Goal: Task Accomplishment & Management: Use online tool/utility

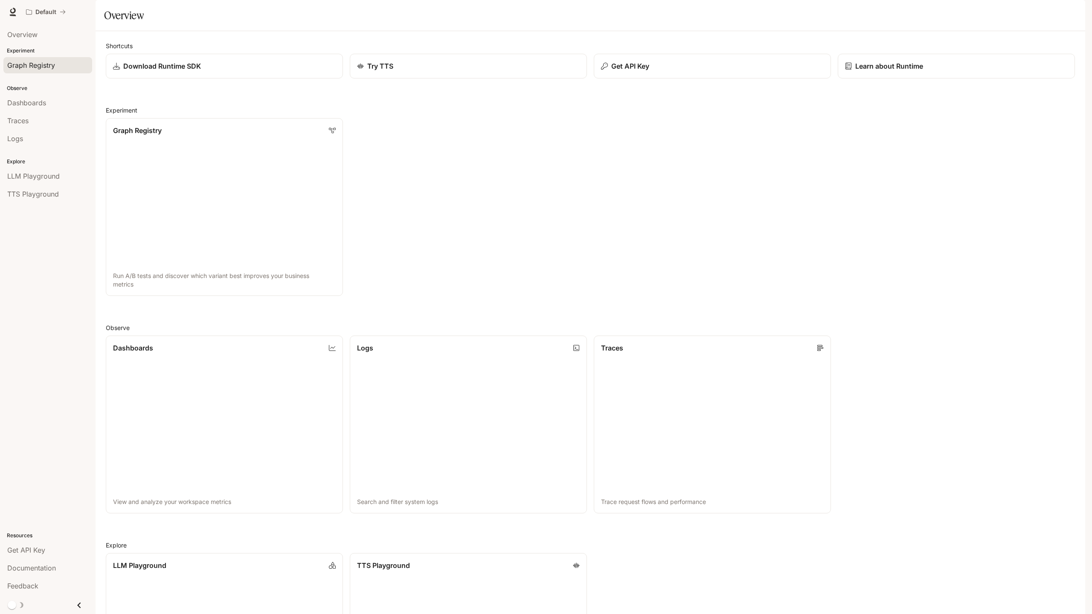
click at [46, 64] on span "Graph Registry" at bounding box center [31, 65] width 48 height 10
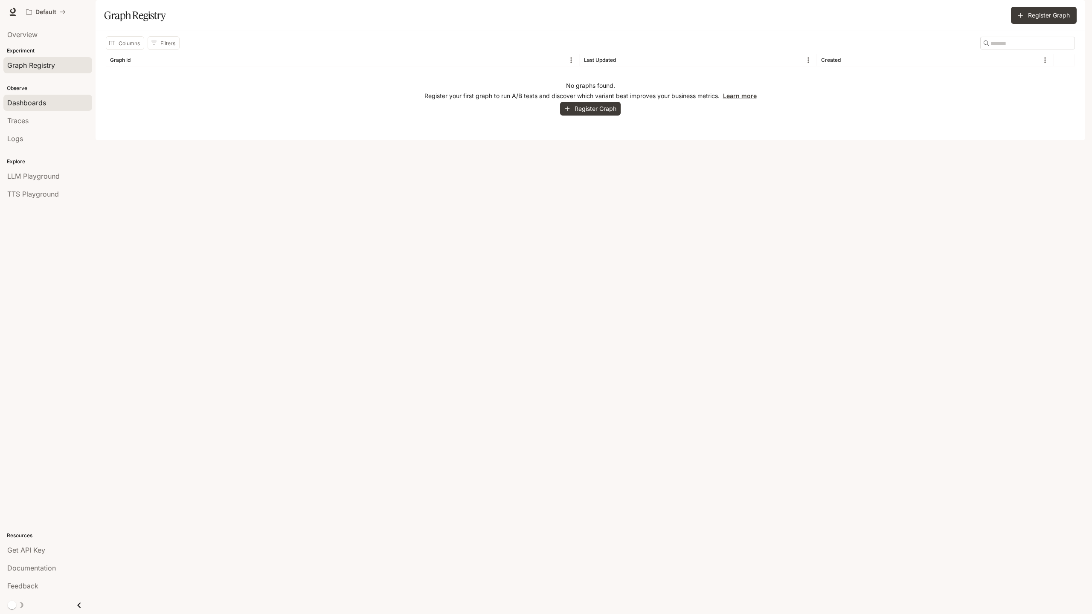
click at [57, 99] on div "Dashboards" at bounding box center [47, 103] width 81 height 10
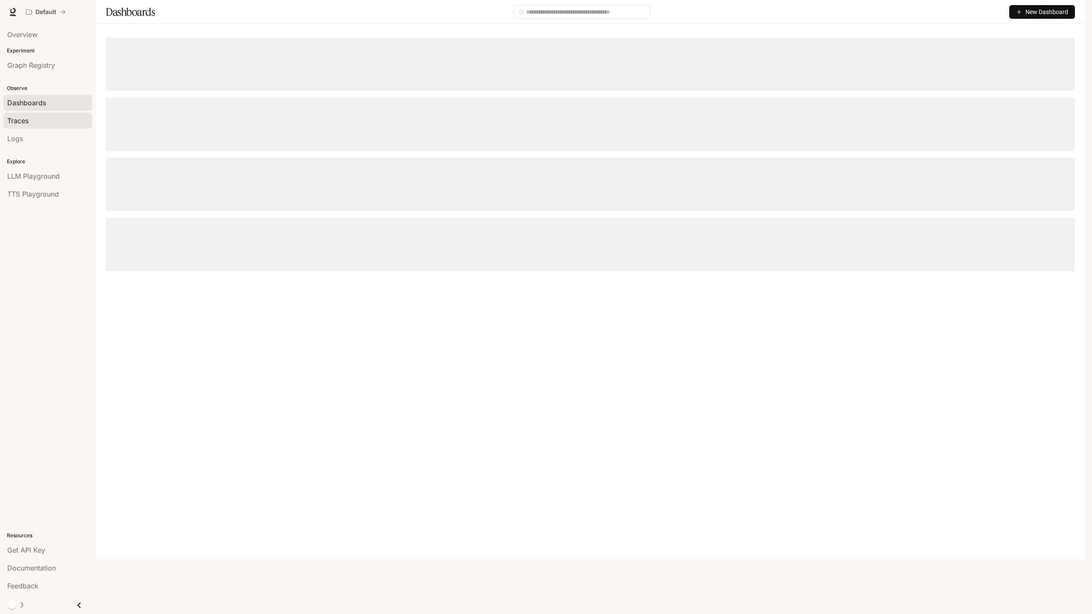
click at [56, 116] on div "Traces" at bounding box center [47, 121] width 81 height 10
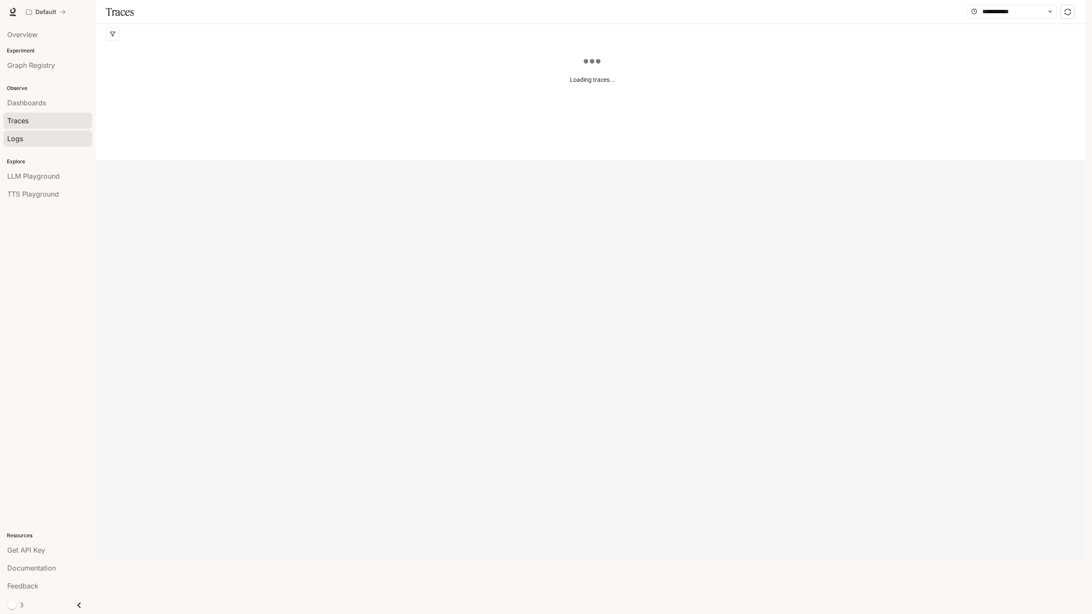
click at [49, 139] on div "Logs" at bounding box center [47, 138] width 81 height 10
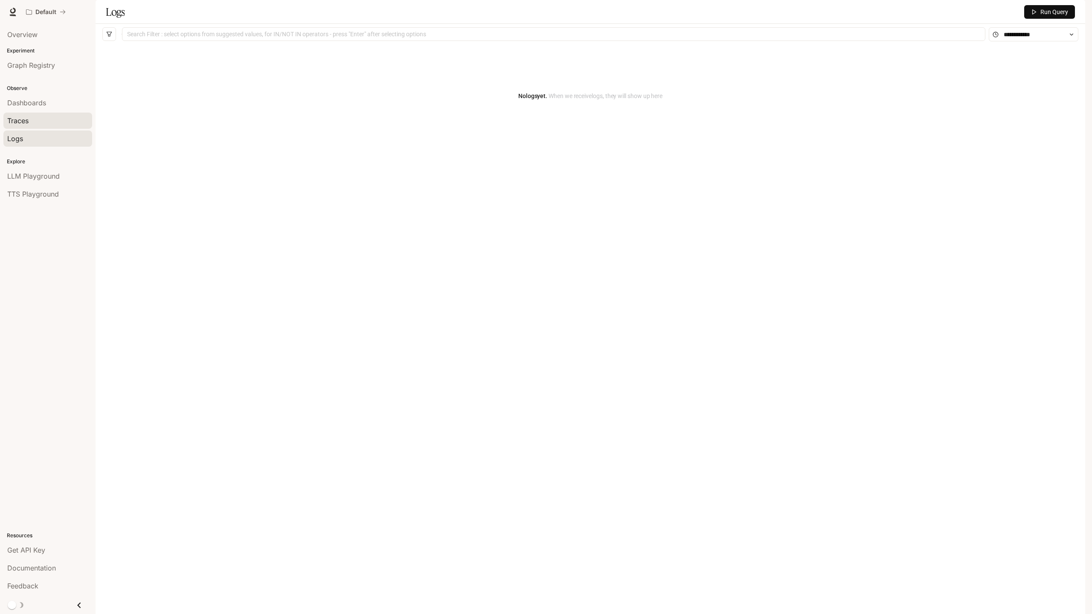
click at [50, 123] on div "Traces" at bounding box center [47, 121] width 81 height 10
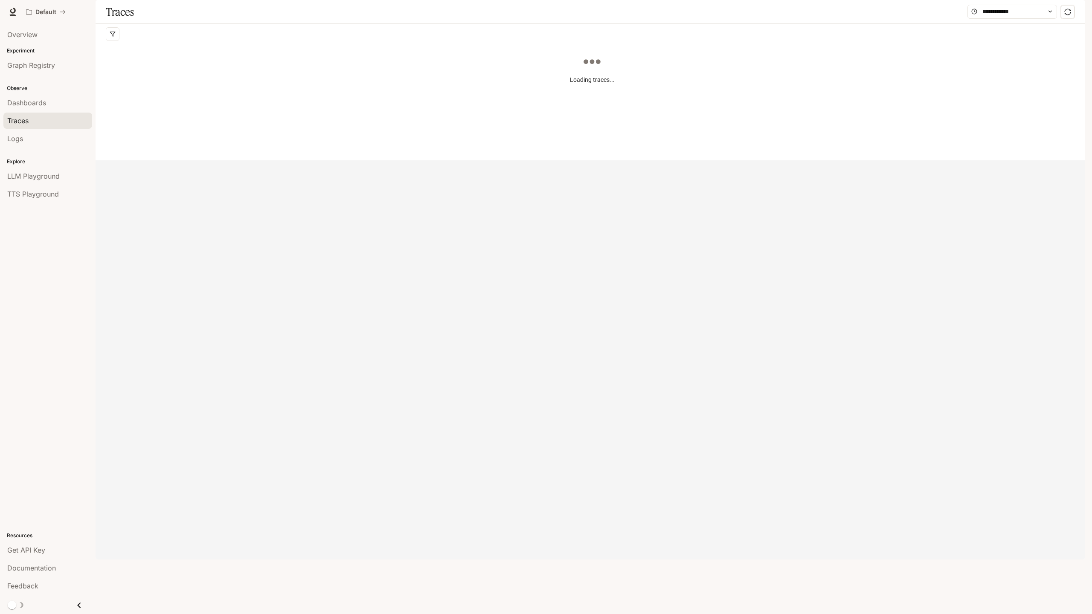
click at [55, 106] on div "Dashboards" at bounding box center [47, 103] width 81 height 10
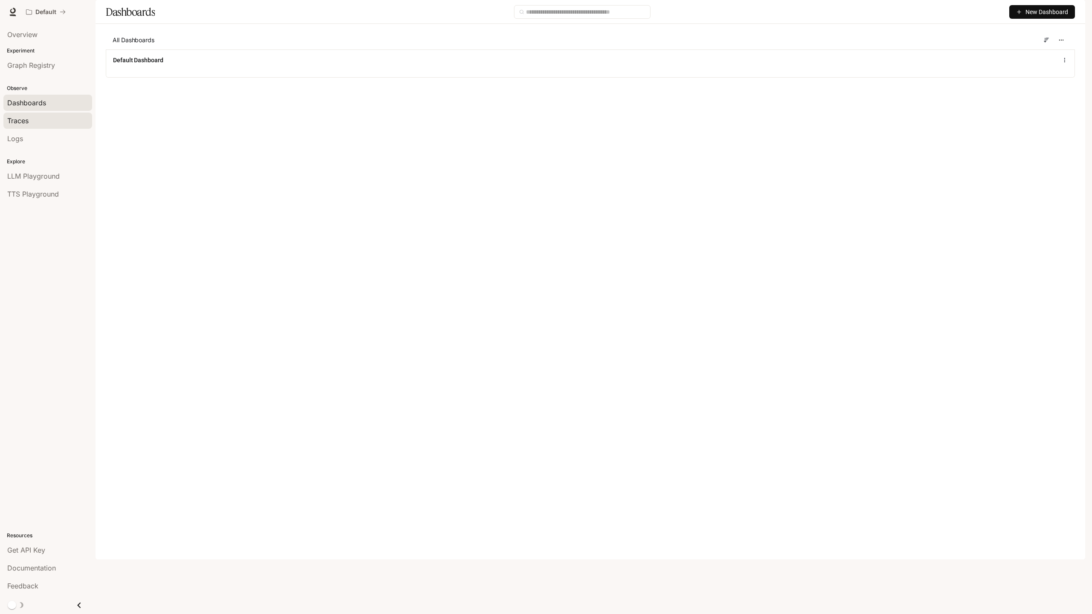
click at [46, 124] on div "Traces" at bounding box center [47, 121] width 81 height 10
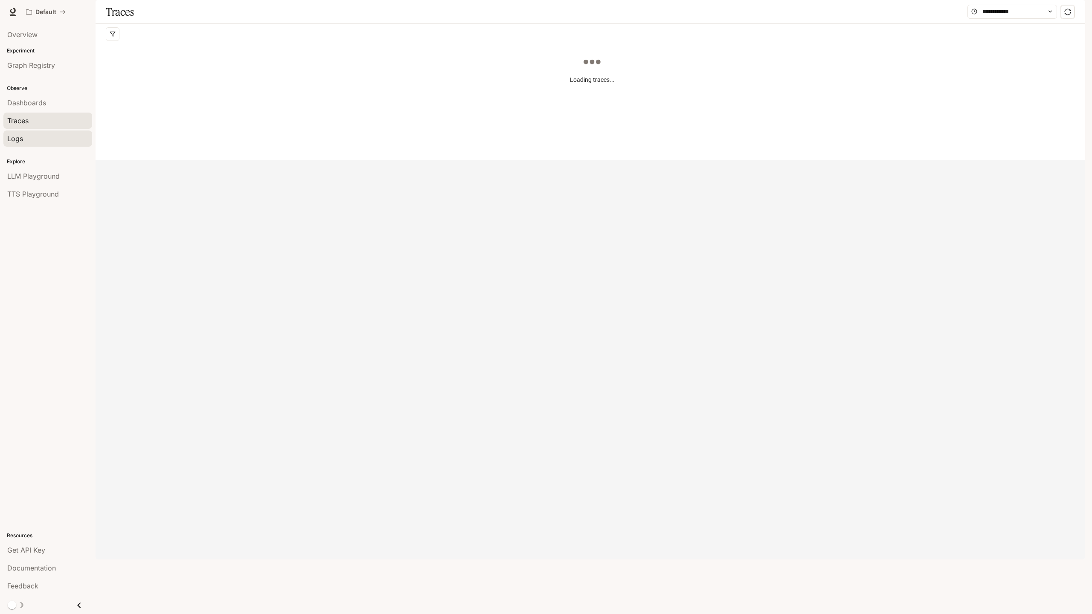
click at [46, 131] on link "Logs" at bounding box center [47, 139] width 89 height 16
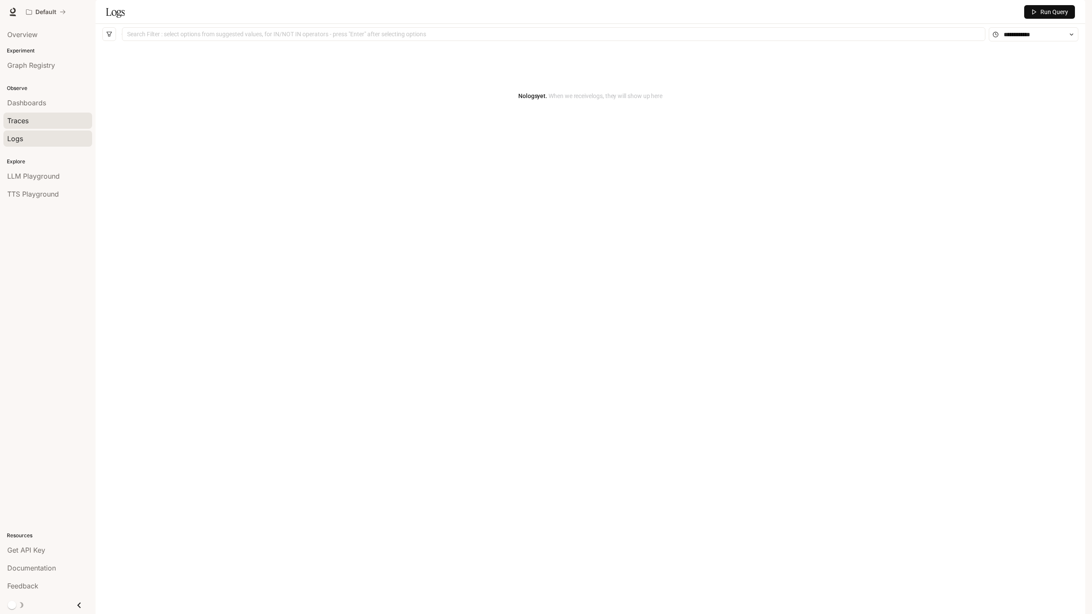
click at [51, 122] on div "Traces" at bounding box center [47, 121] width 81 height 10
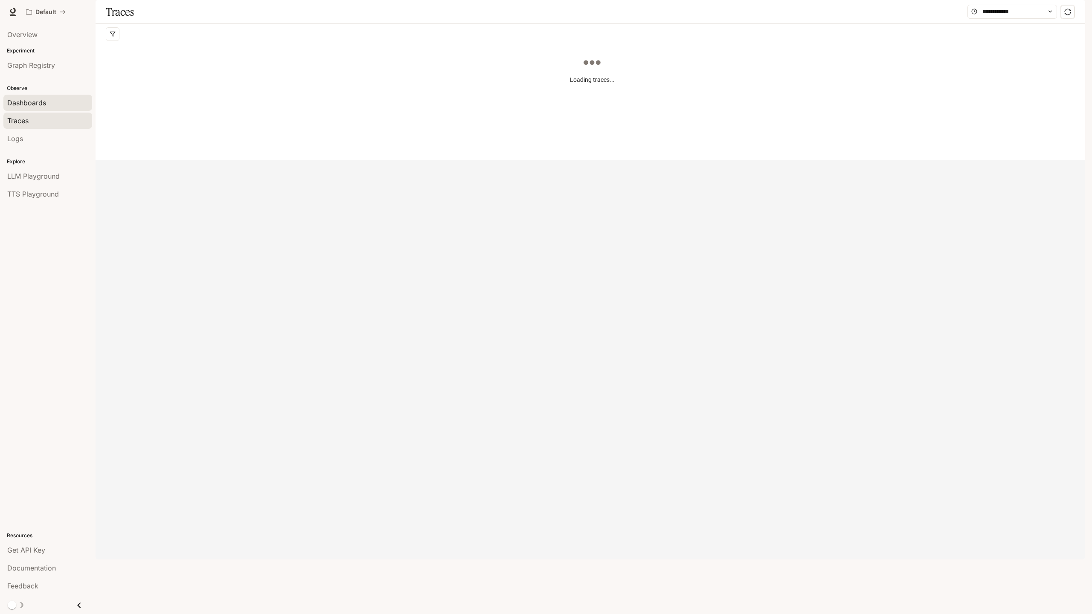
click at [56, 103] on div "Dashboards" at bounding box center [47, 103] width 81 height 10
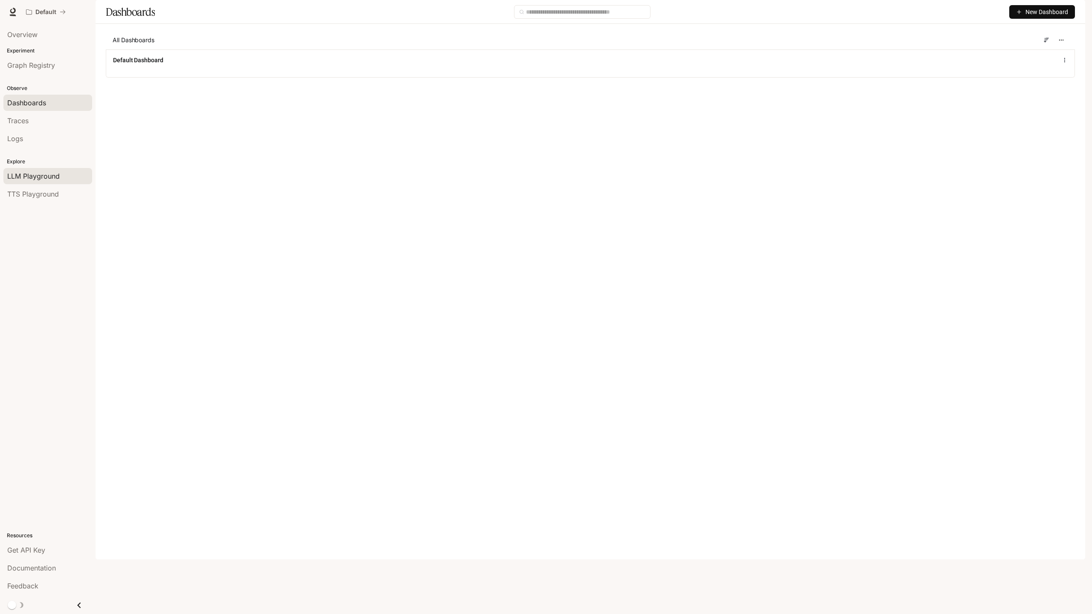
click at [52, 175] on span "LLM Playground" at bounding box center [33, 176] width 52 height 10
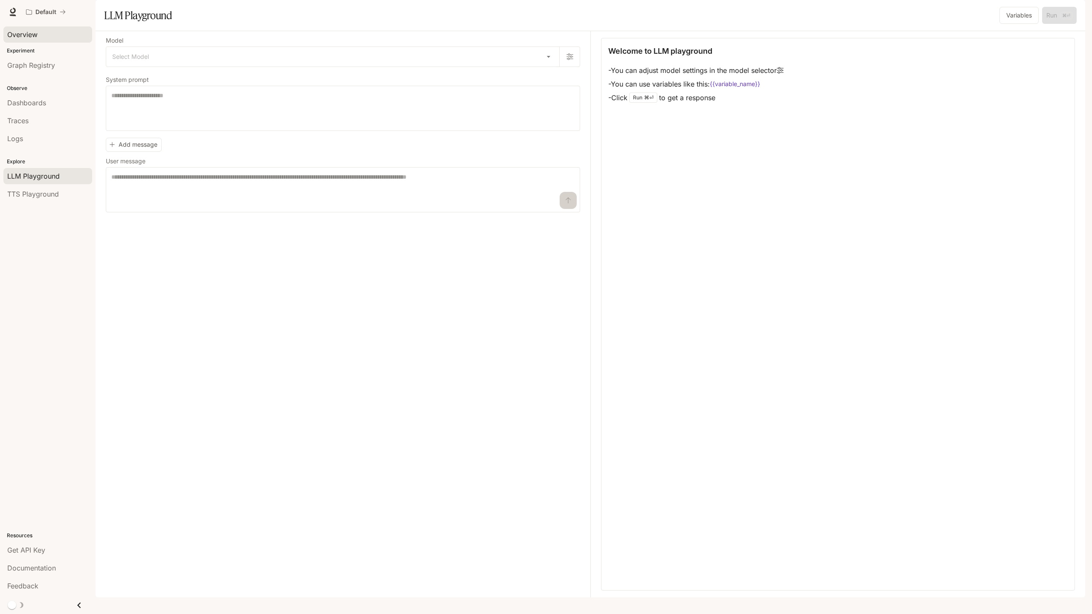
click at [35, 36] on span "Overview" at bounding box center [22, 34] width 30 height 10
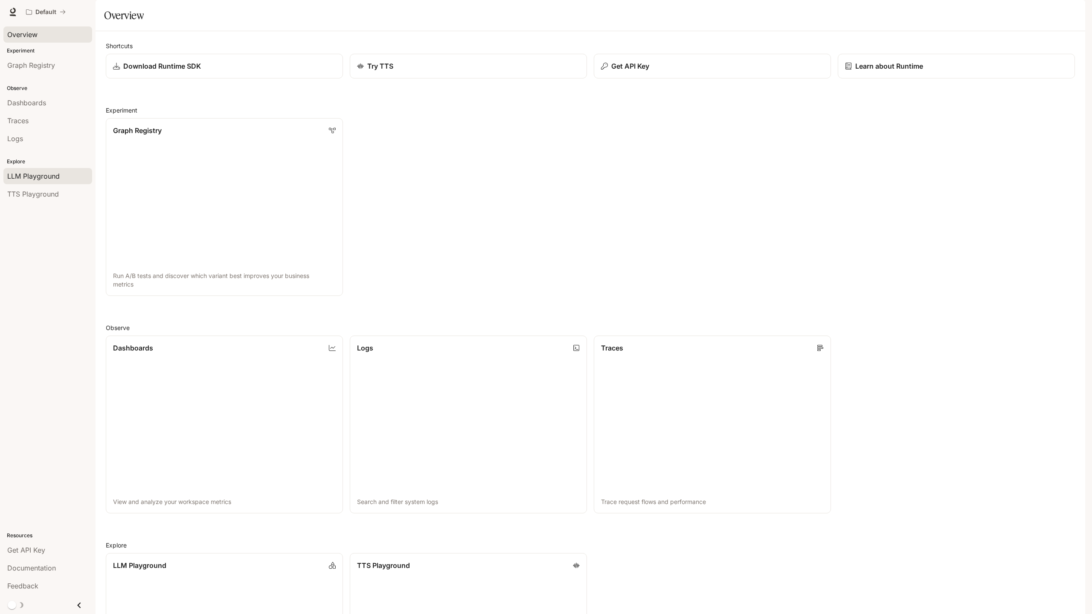
click at [42, 178] on span "LLM Playground" at bounding box center [33, 176] width 52 height 10
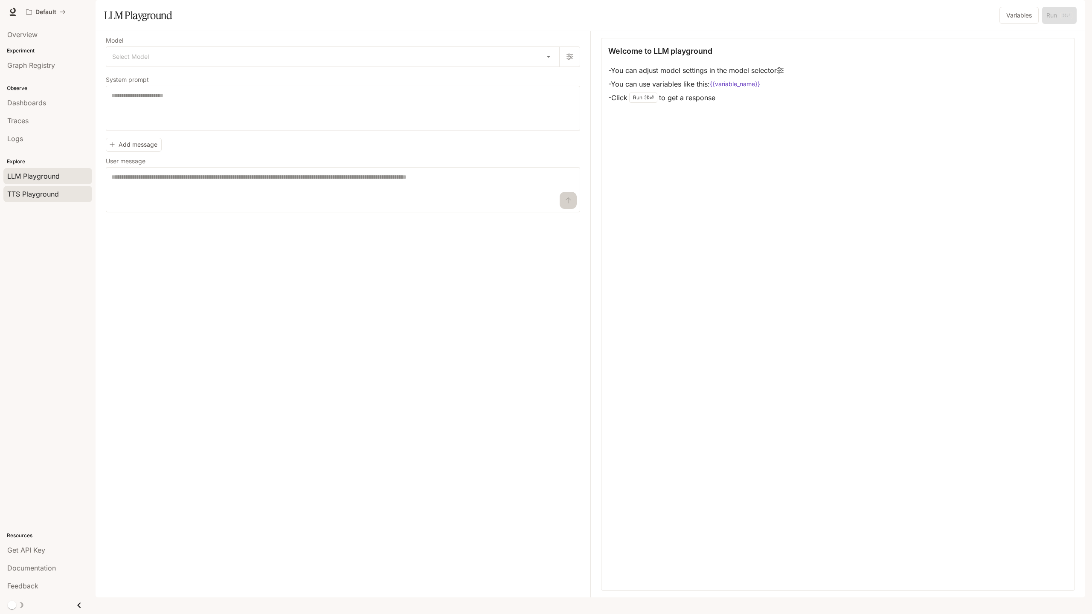
click at [42, 191] on span "TTS Playground" at bounding box center [33, 194] width 52 height 10
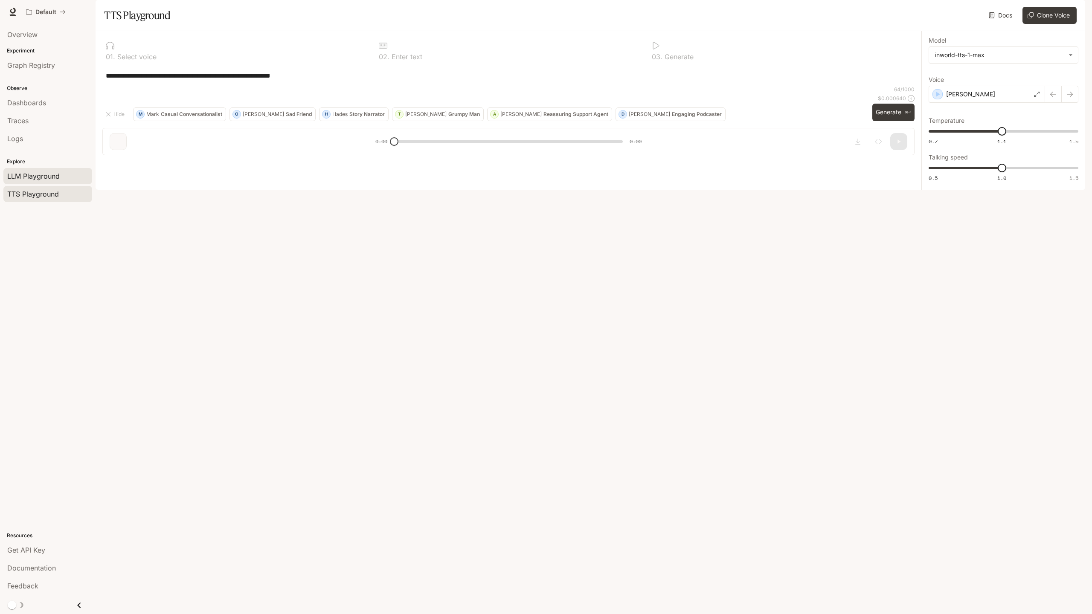
click at [51, 176] on span "LLM Playground" at bounding box center [33, 176] width 52 height 10
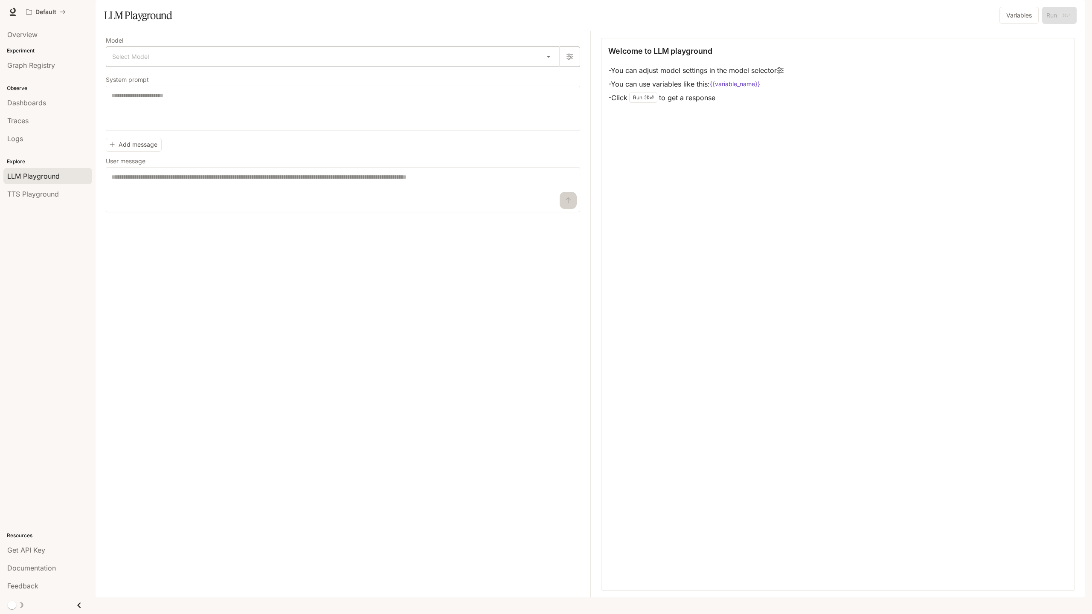
click at [174, 75] on body "Skip to main content Default Documentation Documentation Portal Overview Experi…" at bounding box center [546, 307] width 1092 height 614
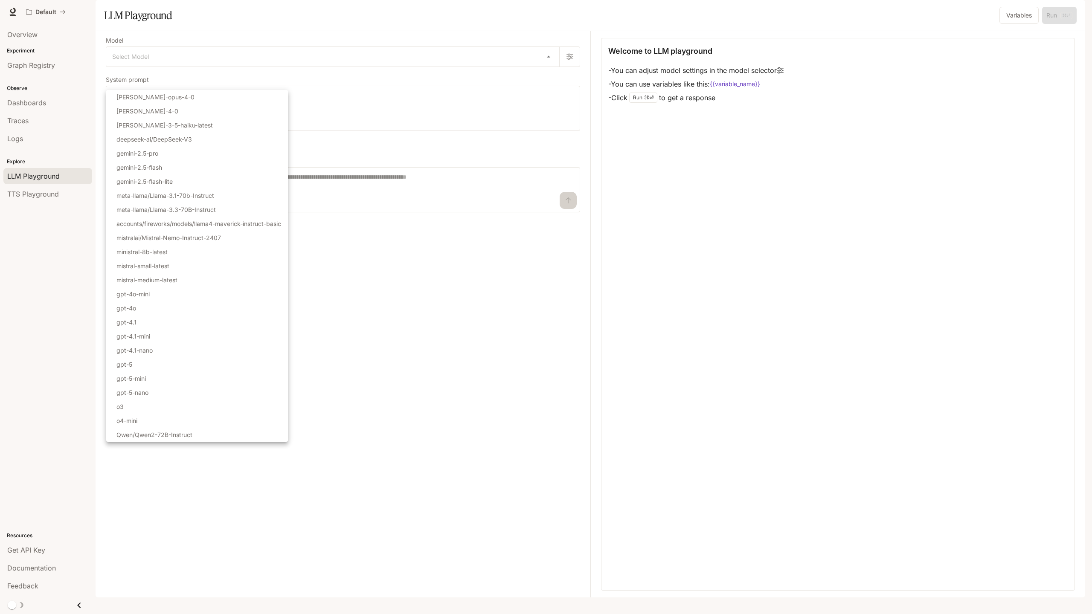
click at [301, 51] on div at bounding box center [546, 307] width 1092 height 614
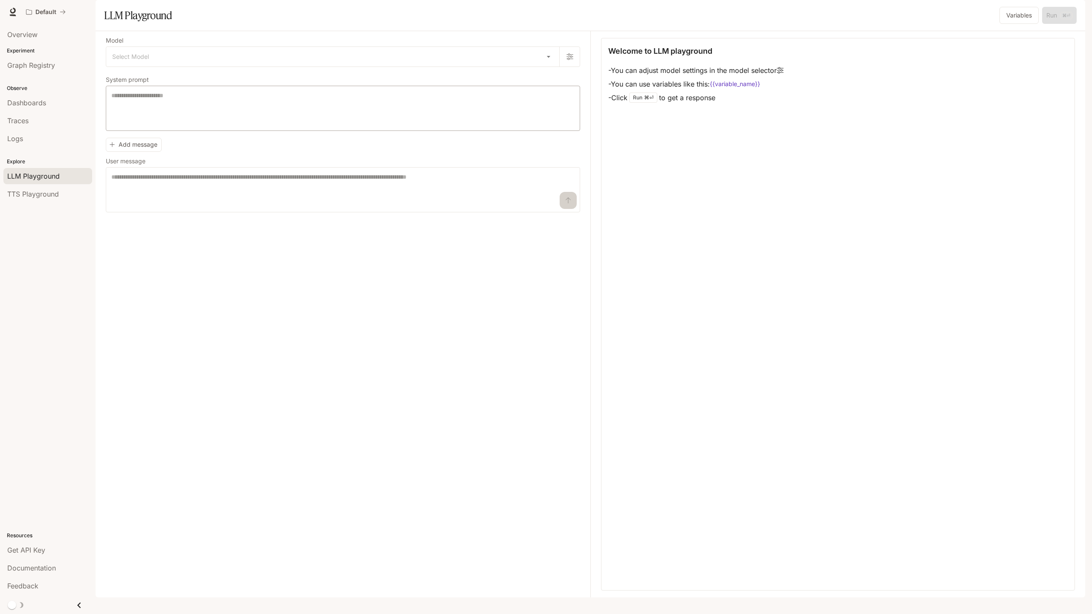
click at [317, 113] on div "* ​" at bounding box center [343, 108] width 474 height 45
click at [300, 77] on body "Skip to main content Default Documentation Documentation Portal Overview Experi…" at bounding box center [546, 307] width 1092 height 614
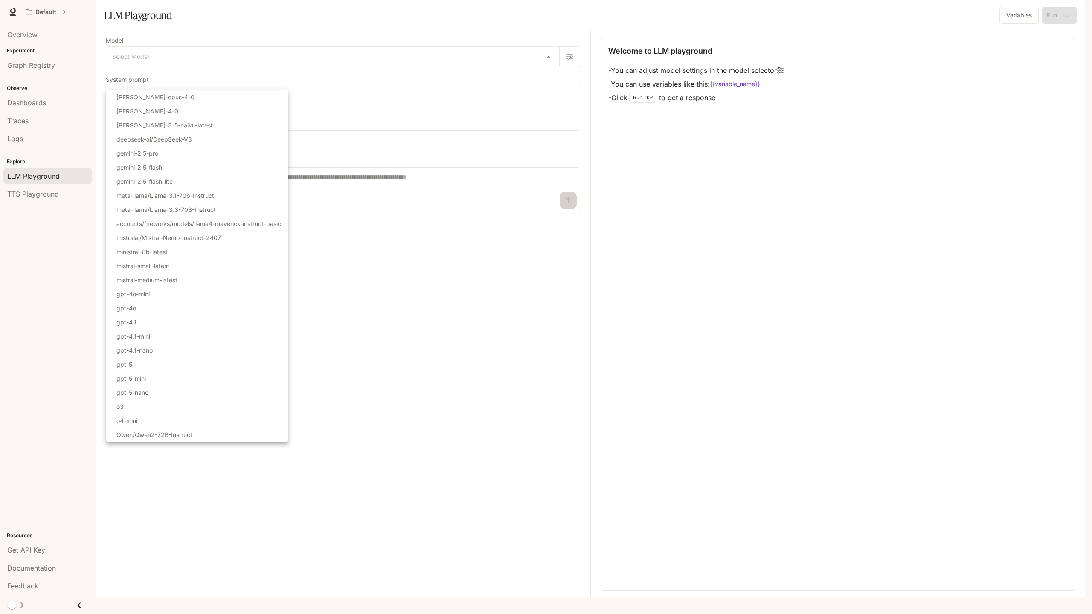
click at [329, 110] on div at bounding box center [546, 307] width 1092 height 614
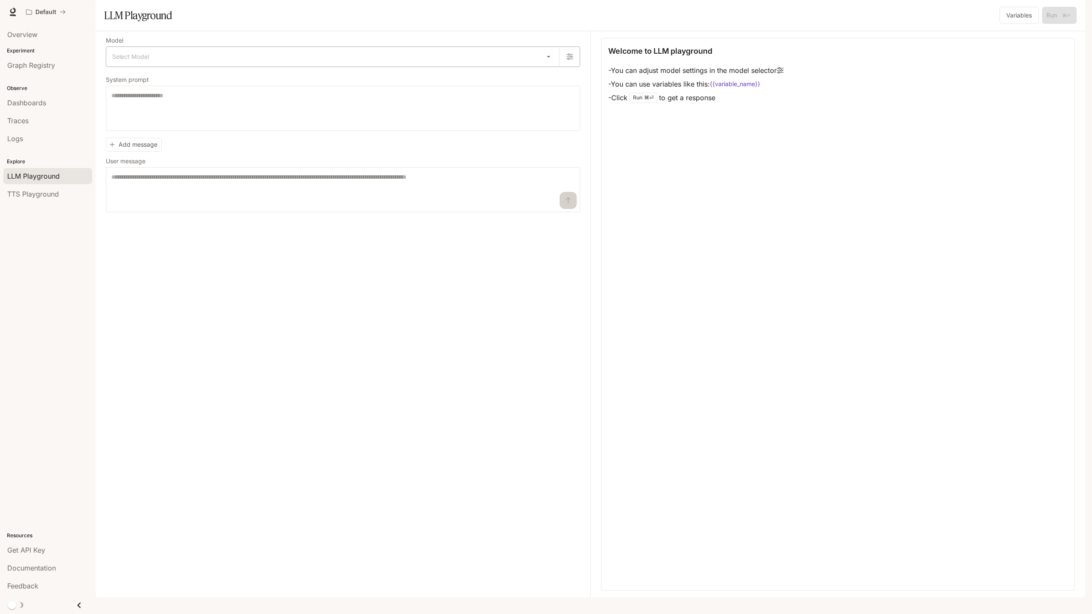
click at [257, 67] on div "Select Model ​" at bounding box center [343, 56] width 474 height 20
click at [258, 72] on body "Skip to main content Default Documentation Documentation Portal Overview Experi…" at bounding box center [546, 307] width 1092 height 614
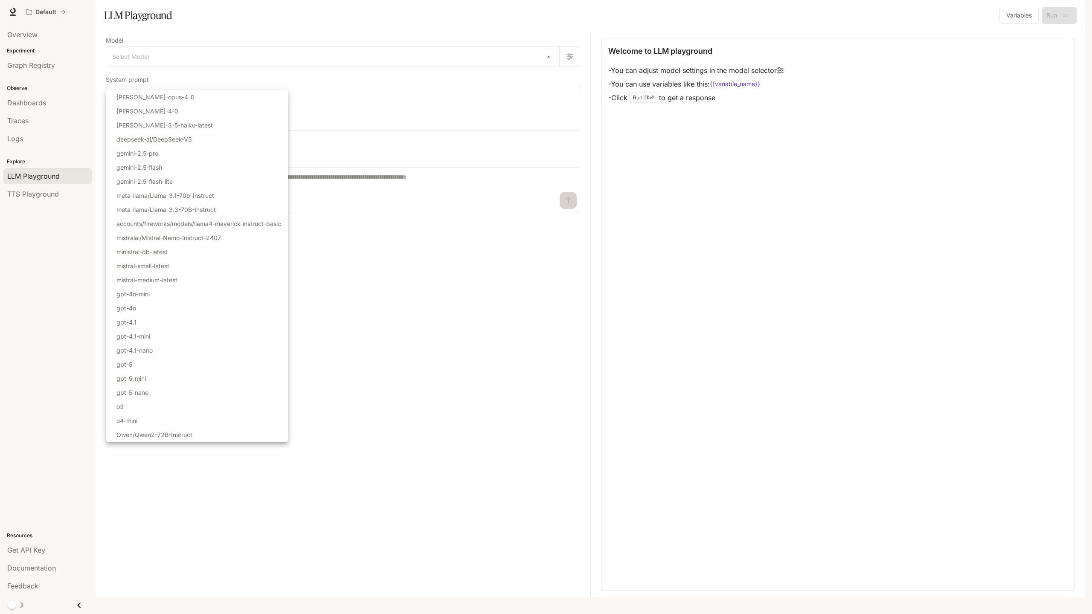
click at [271, 53] on div at bounding box center [546, 307] width 1092 height 614
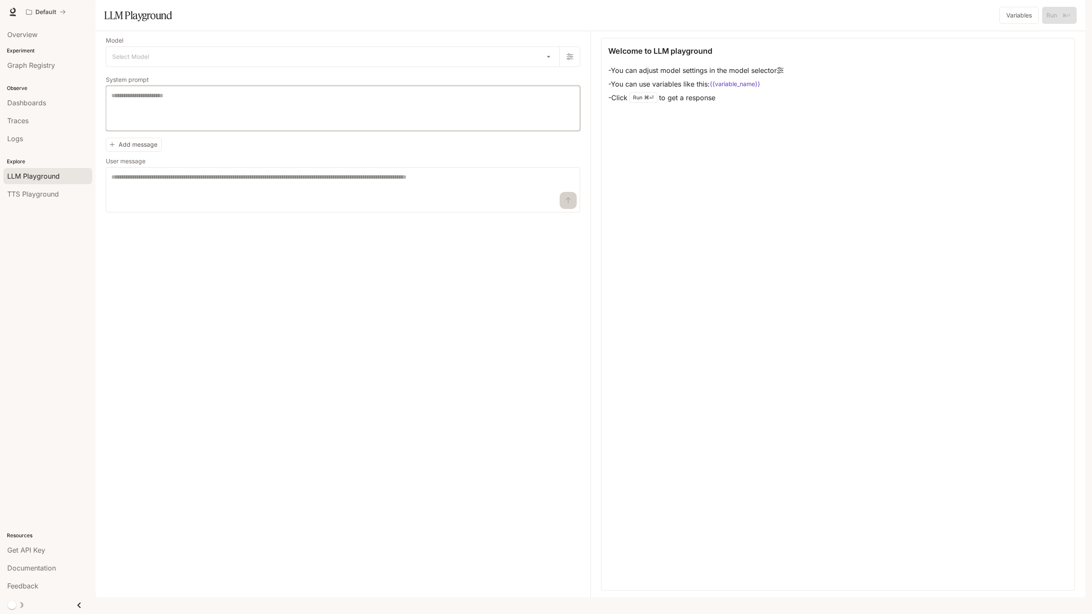
click at [256, 124] on textarea at bounding box center [342, 108] width 463 height 34
click at [275, 72] on body "Skip to main content Default Documentation Documentation Portal Overview Experi…" at bounding box center [546, 307] width 1092 height 614
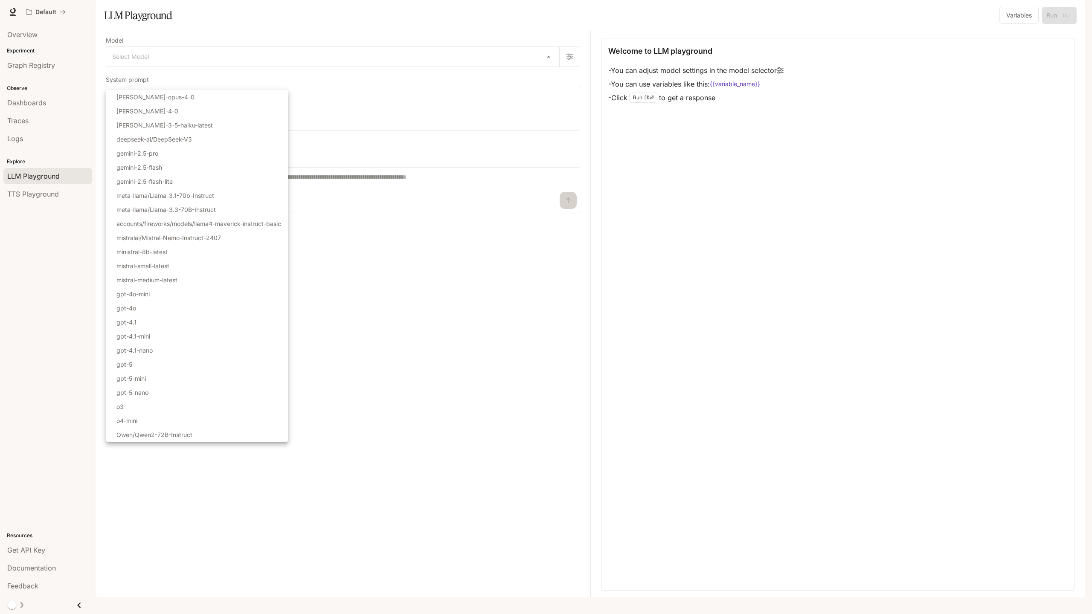
click at [299, 53] on div at bounding box center [546, 307] width 1092 height 614
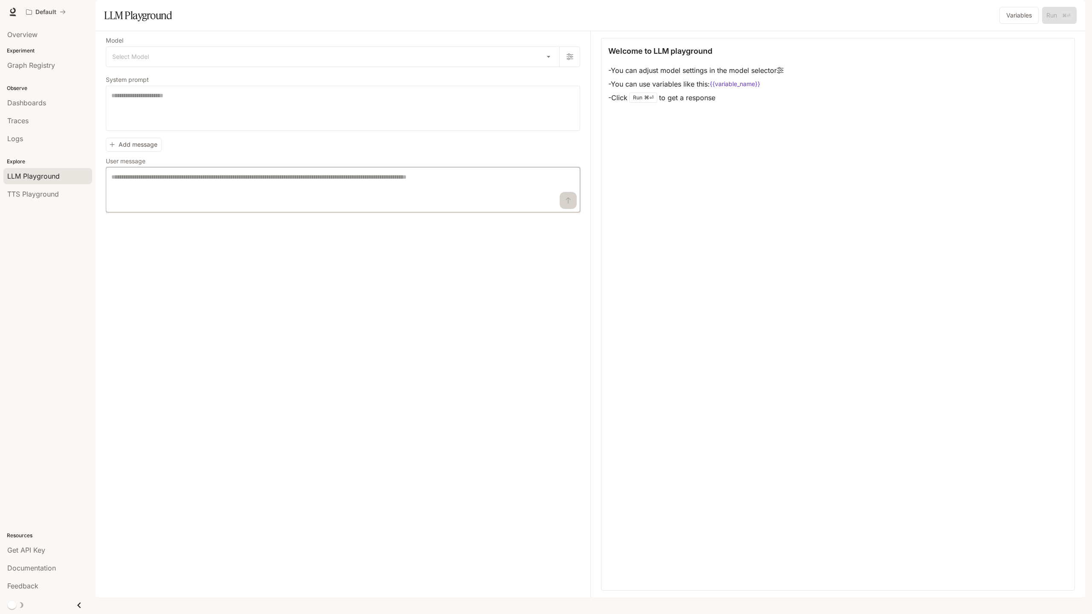
click at [310, 207] on textarea at bounding box center [342, 190] width 463 height 34
click at [239, 125] on textarea at bounding box center [342, 108] width 463 height 34
click at [573, 67] on button "button" at bounding box center [569, 56] width 20 height 20
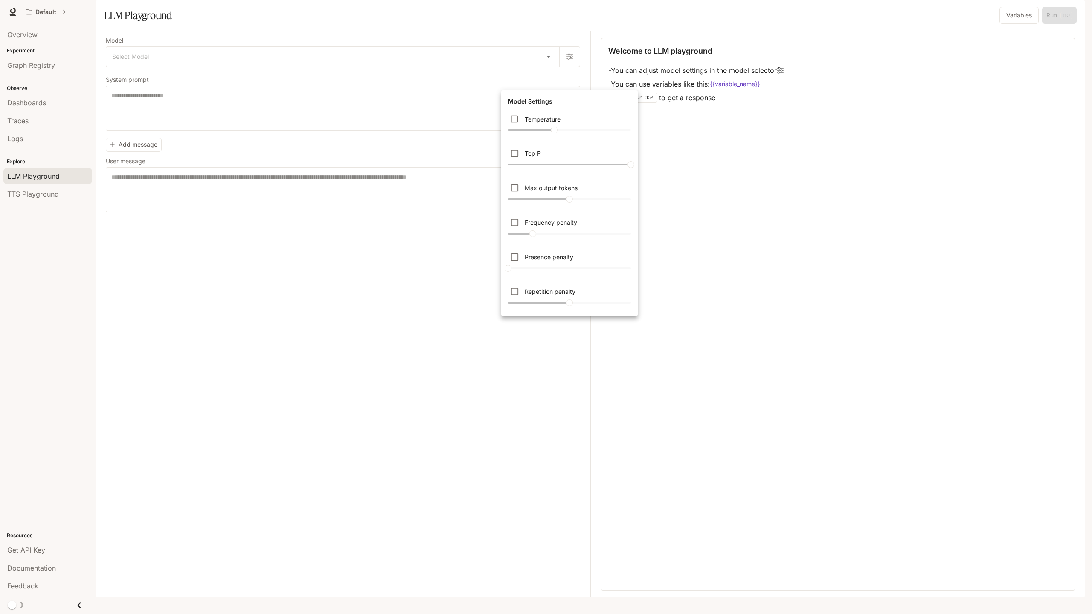
click at [499, 69] on div at bounding box center [546, 307] width 1092 height 614
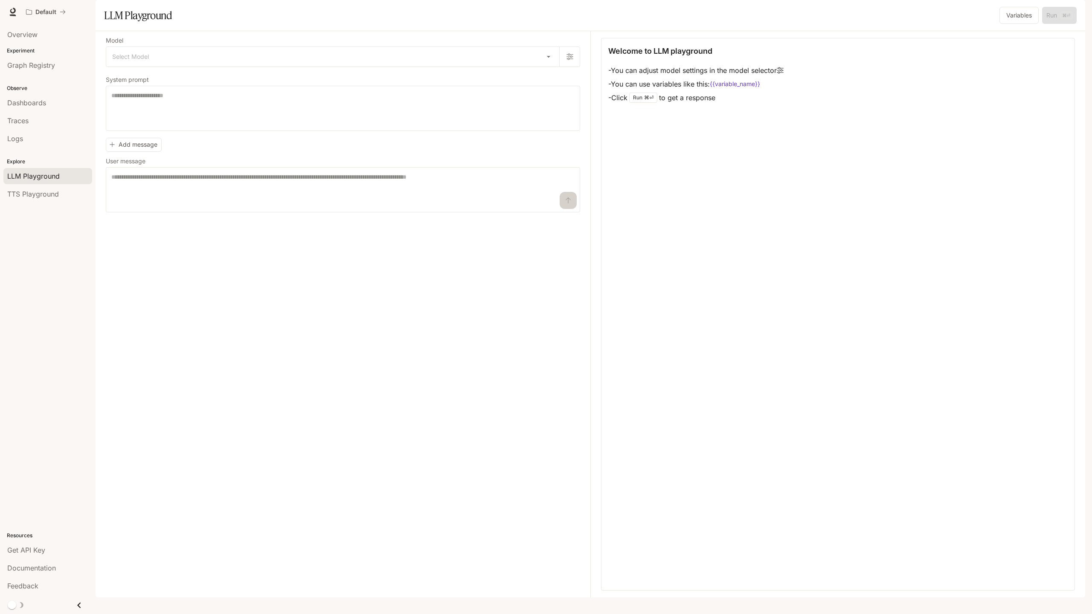
drag, startPoint x: 764, startPoint y: 130, endPoint x: 586, endPoint y: 83, distance: 184.3
click at [586, 83] on div "Model Select Model ​ System prompt * ​ Add message User message * ​ Welcome to …" at bounding box center [590, 314] width 969 height 566
click at [673, 129] on div "Welcome to LLM playground - You can adjust model settings in the model selector…" at bounding box center [838, 314] width 474 height 553
click at [1020, 24] on button "Variables" at bounding box center [1018, 15] width 39 height 17
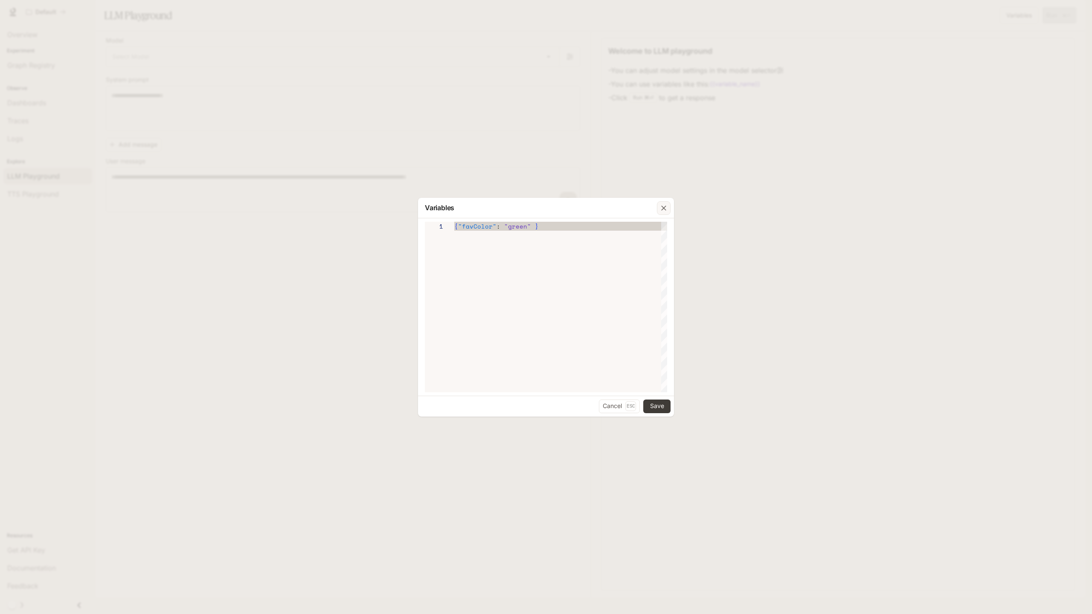
click at [664, 211] on icon "button" at bounding box center [663, 208] width 9 height 9
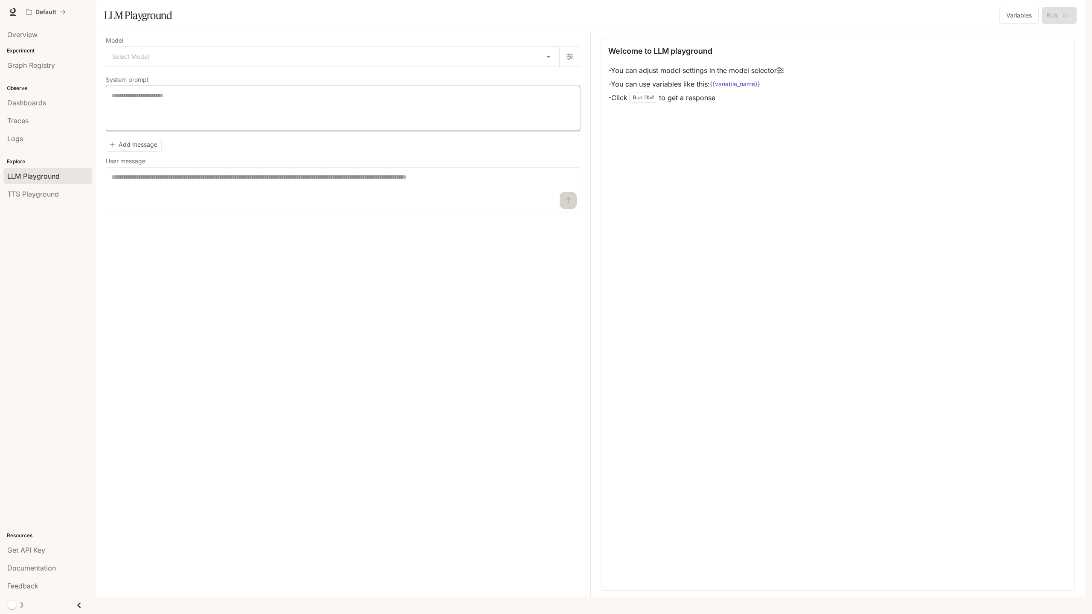
click at [404, 125] on textarea at bounding box center [342, 108] width 463 height 34
click at [318, 207] on textarea at bounding box center [342, 190] width 463 height 34
click at [364, 125] on textarea at bounding box center [342, 108] width 463 height 34
click at [334, 207] on textarea at bounding box center [342, 190] width 463 height 34
click at [367, 131] on div "* ​" at bounding box center [343, 108] width 474 height 45
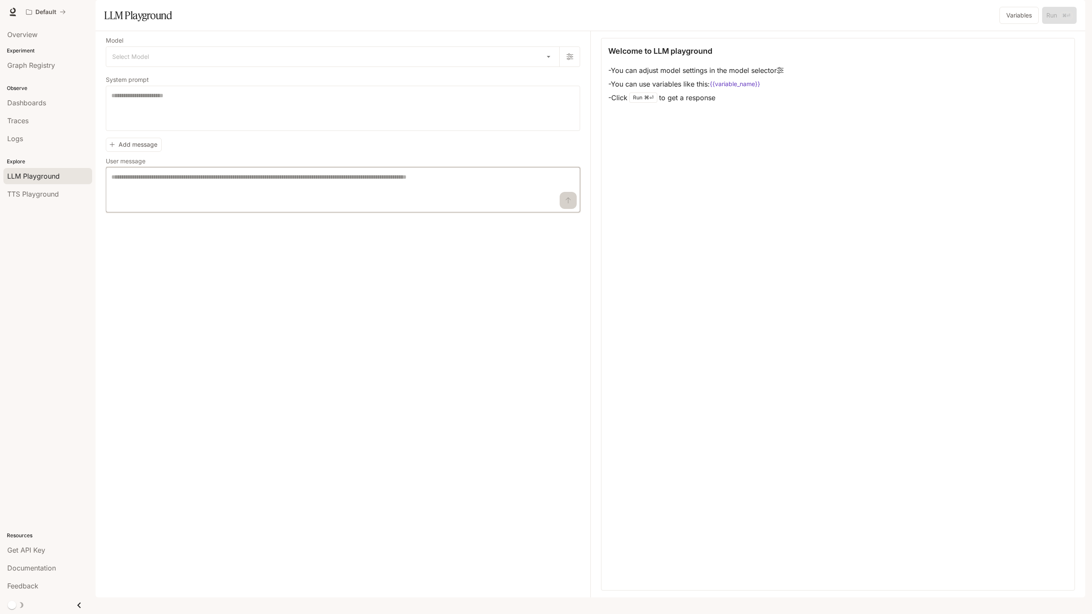
click at [355, 207] on textarea at bounding box center [342, 190] width 463 height 34
click at [363, 125] on textarea at bounding box center [342, 108] width 463 height 34
click at [408, 75] on body "Skip to main content Default Documentation Documentation Portal Overview Experi…" at bounding box center [546, 307] width 1092 height 614
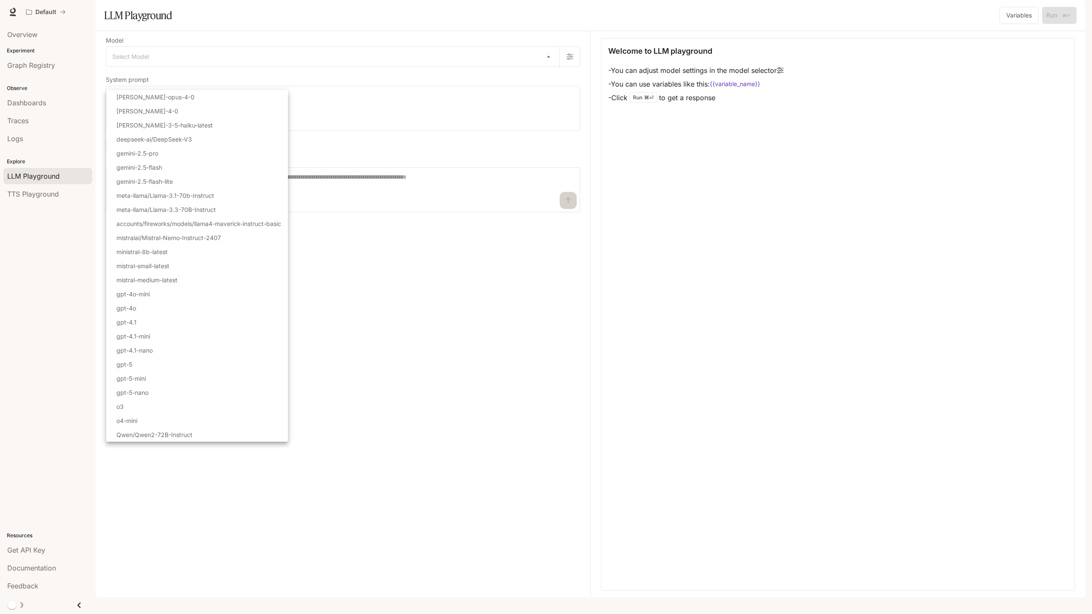
click at [413, 66] on div at bounding box center [546, 307] width 1092 height 614
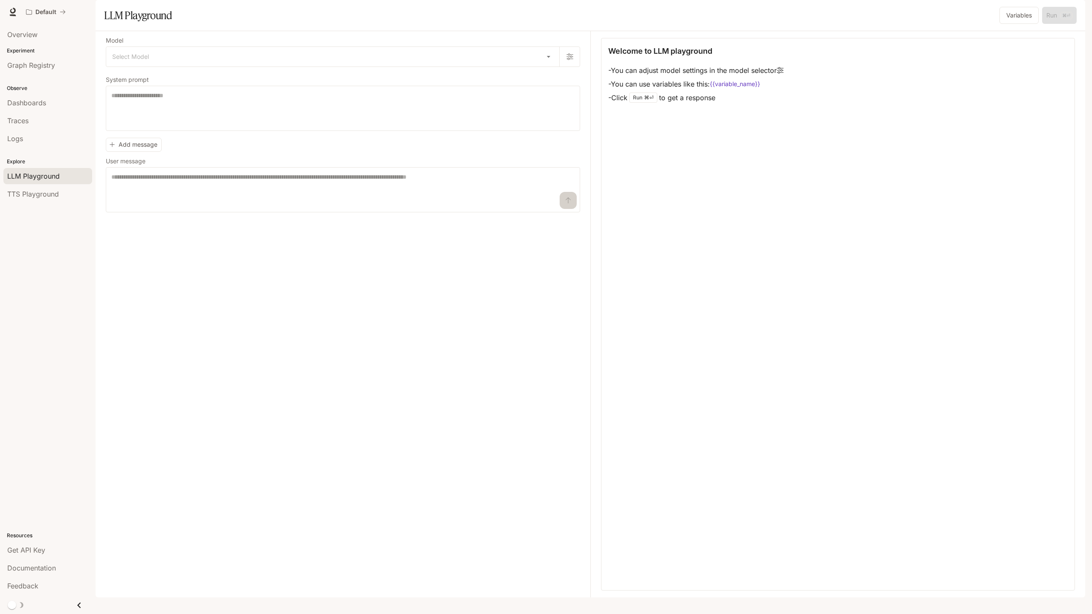
click at [421, 61] on div "Model Select Model ​ System prompt * ​ Add message User message * ​" at bounding box center [348, 314] width 484 height 566
click at [44, 198] on span "TTS Playground" at bounding box center [33, 194] width 52 height 10
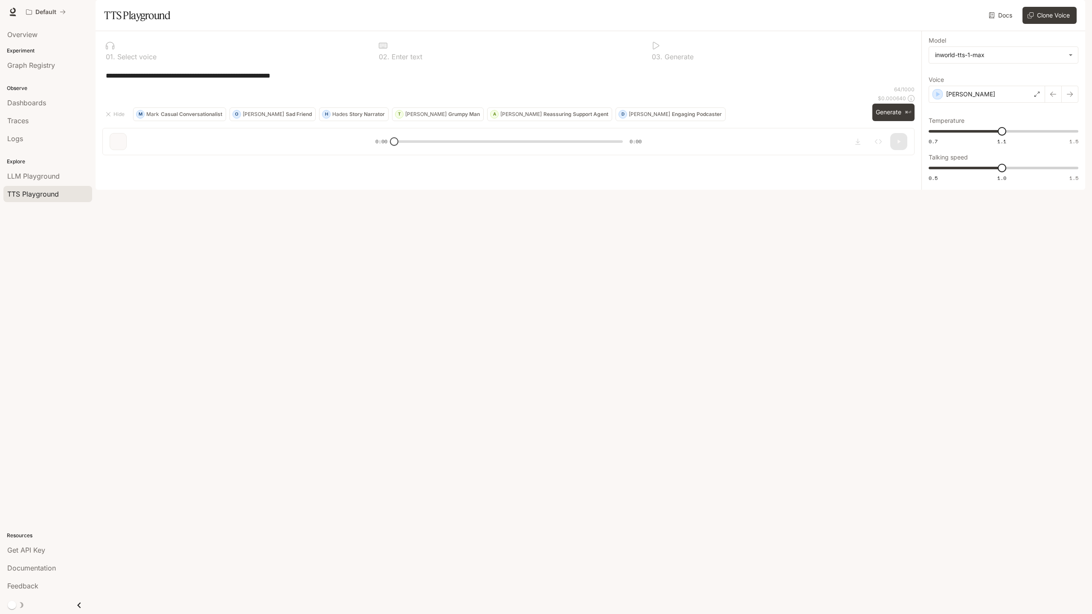
click at [200, 117] on p "Casual Conversationalist" at bounding box center [191, 114] width 61 height 5
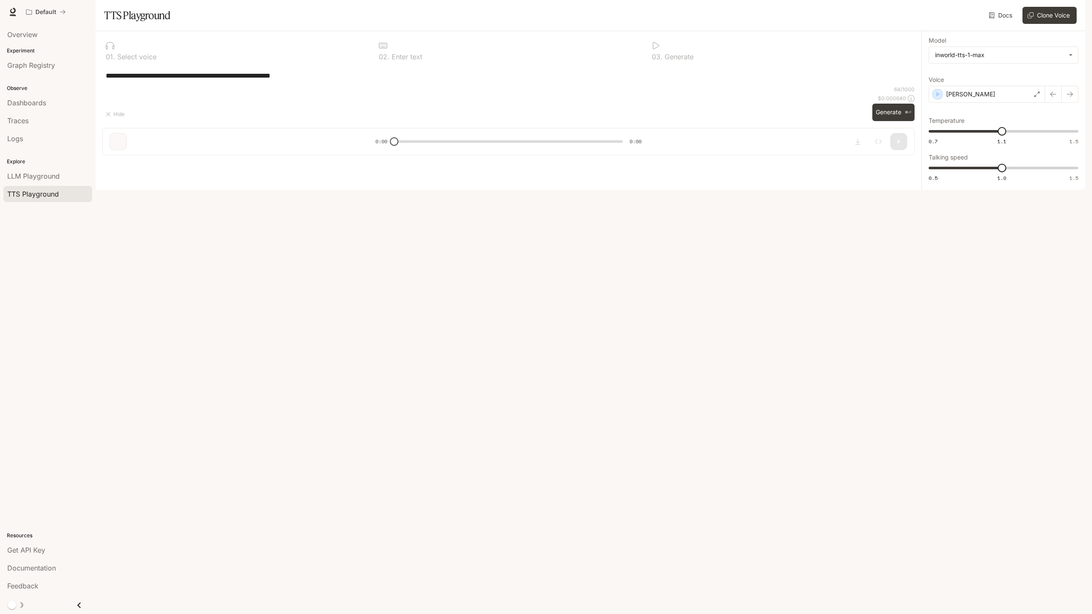
type textarea "**********"
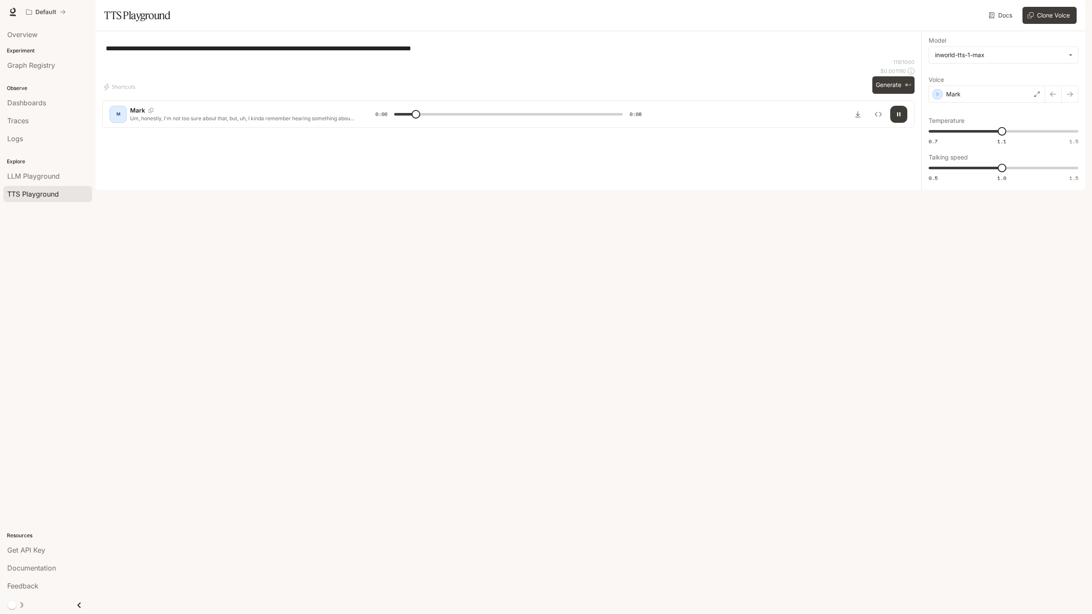
click at [901, 118] on icon "button" at bounding box center [898, 114] width 7 height 7
type input "***"
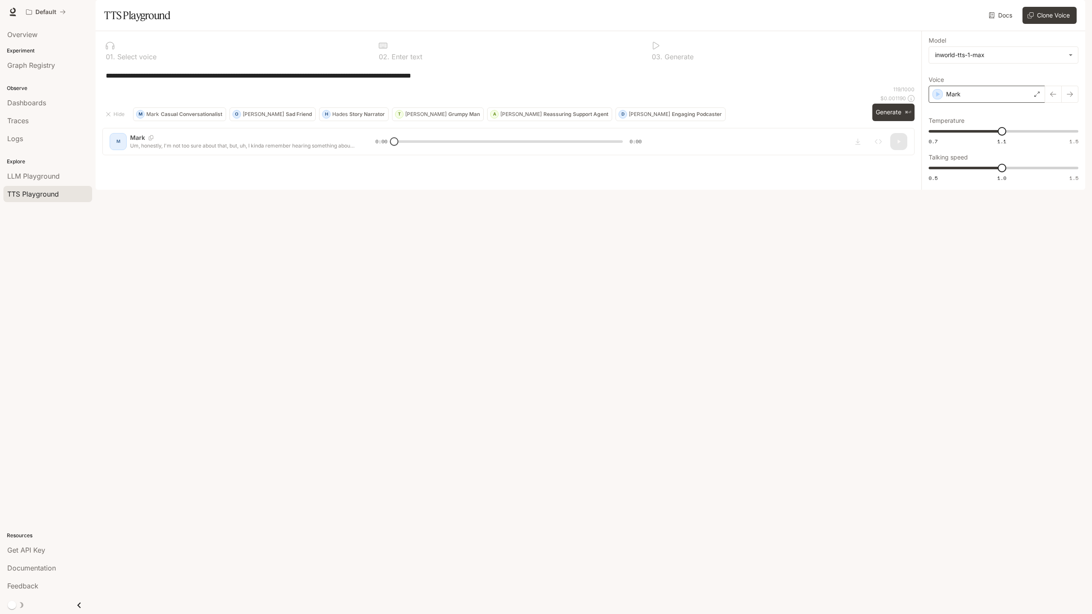
click at [991, 103] on div "Mark" at bounding box center [986, 94] width 116 height 17
click at [1068, 44] on icon "button" at bounding box center [1072, 40] width 9 height 9
click at [39, 545] on span "Get API Key" at bounding box center [26, 550] width 38 height 10
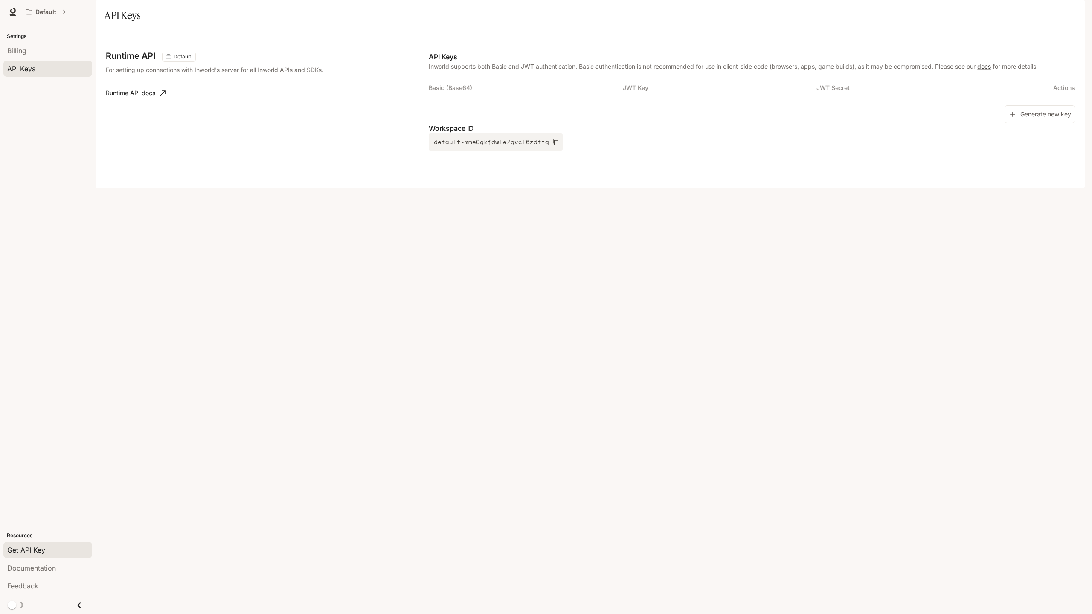
click at [477, 98] on th "Basic (Base64)" at bounding box center [526, 88] width 194 height 20
click at [49, 54] on div "Billing" at bounding box center [47, 51] width 81 height 10
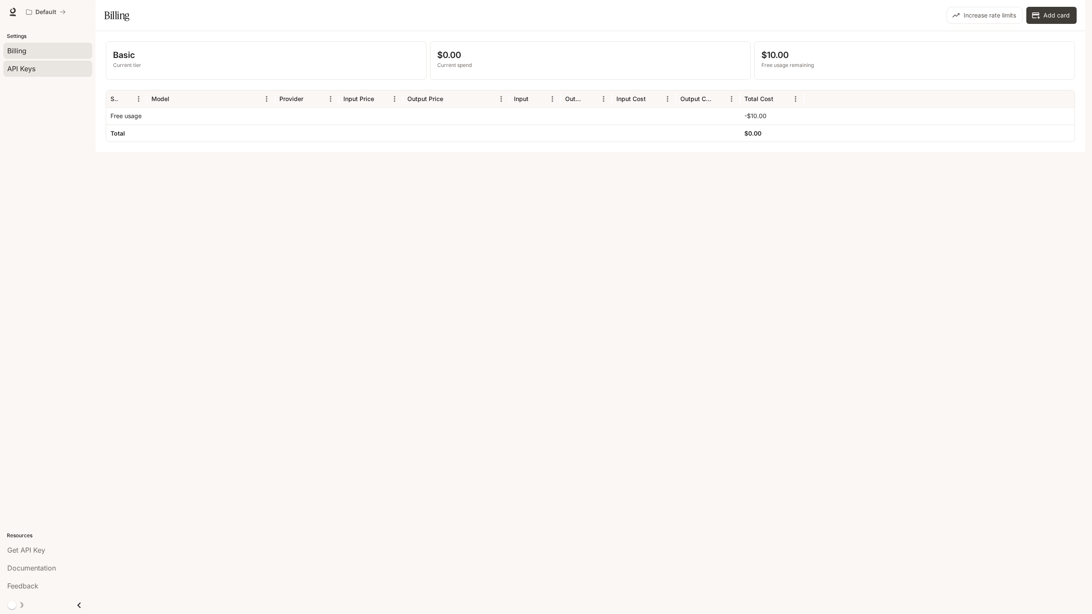
click at [49, 69] on div "API Keys" at bounding box center [47, 69] width 81 height 10
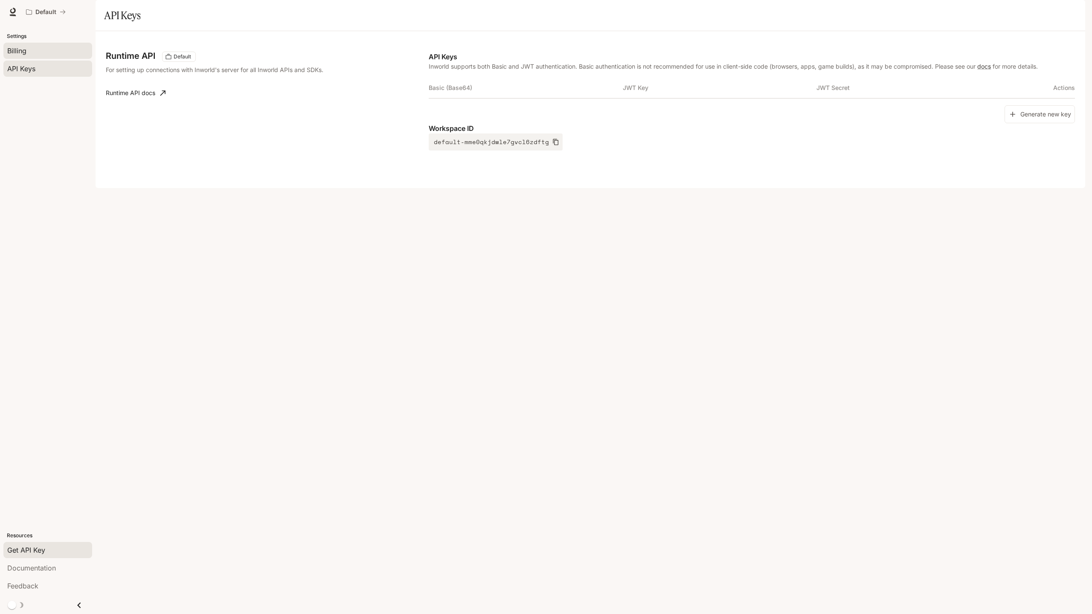
click at [55, 53] on div "Billing" at bounding box center [47, 51] width 81 height 10
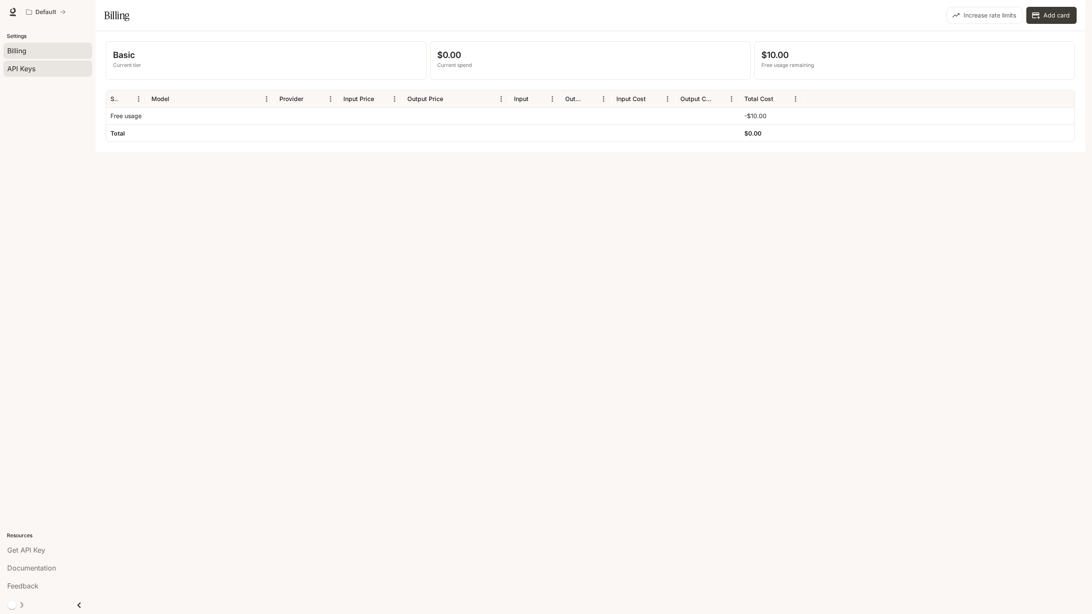
click at [45, 75] on link "API Keys" at bounding box center [47, 69] width 89 height 16
